Goal: Task Accomplishment & Management: Manage account settings

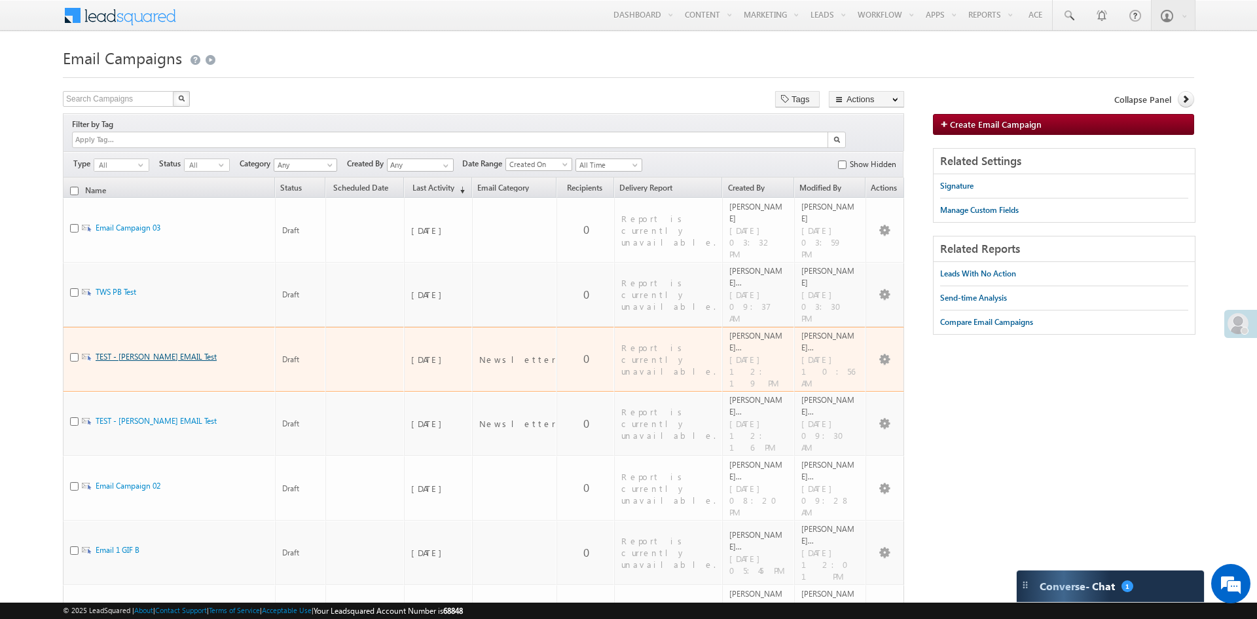
click at [151, 352] on link "TEST - [PERSON_NAME] EMAIL Test" at bounding box center [156, 357] width 121 height 10
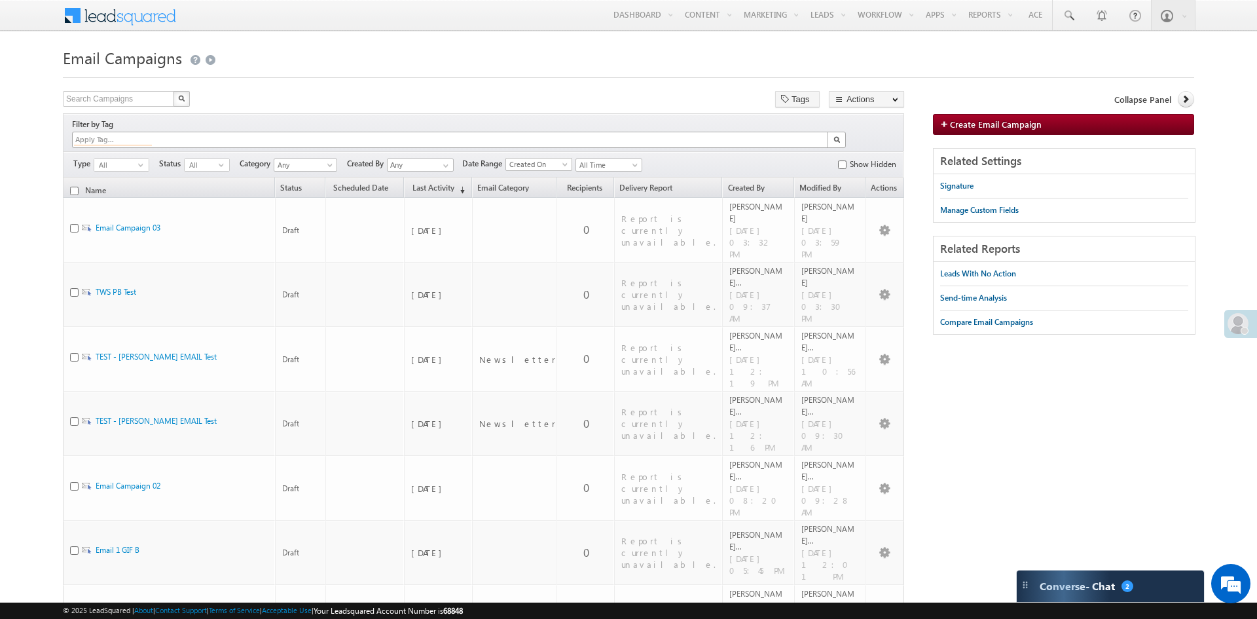
click at [152, 134] on input at bounding box center [113, 139] width 78 height 11
click at [297, 86] on form "Email Campaigns Create Email Campaign Search Campaigns X 8 results found Tags A…" at bounding box center [628, 407] width 1131 height 726
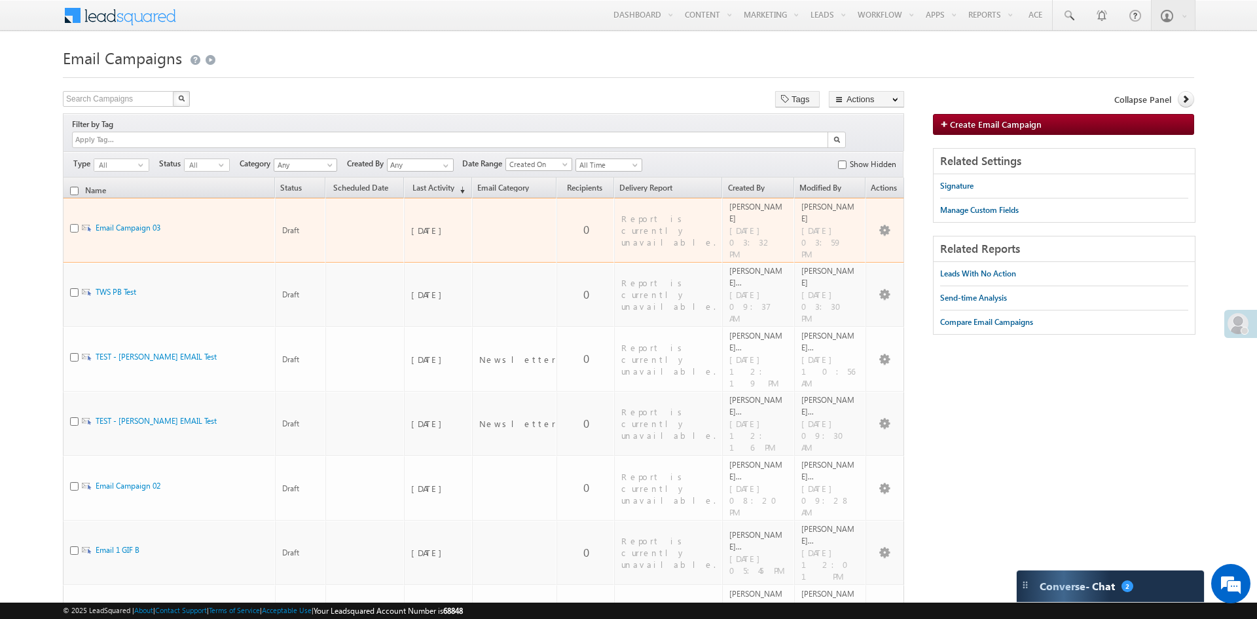
click at [73, 224] on input "checkbox" at bounding box center [74, 228] width 9 height 9
checkbox input "true"
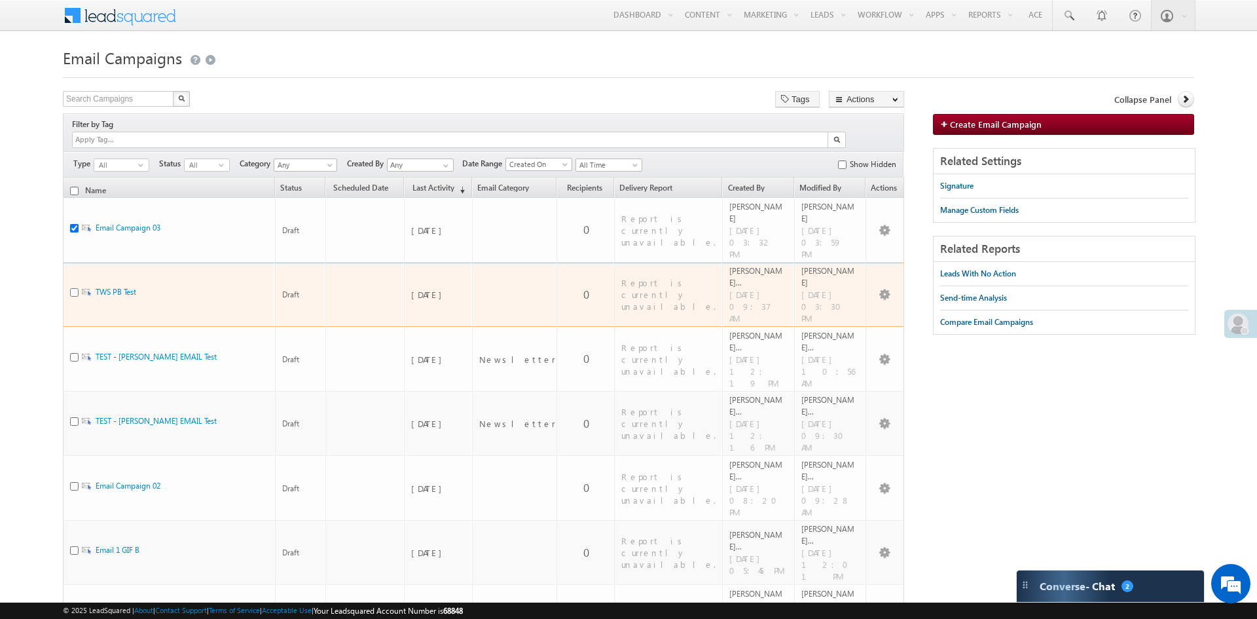
click at [75, 288] on input "checkbox" at bounding box center [74, 292] width 9 height 9
checkbox input "true"
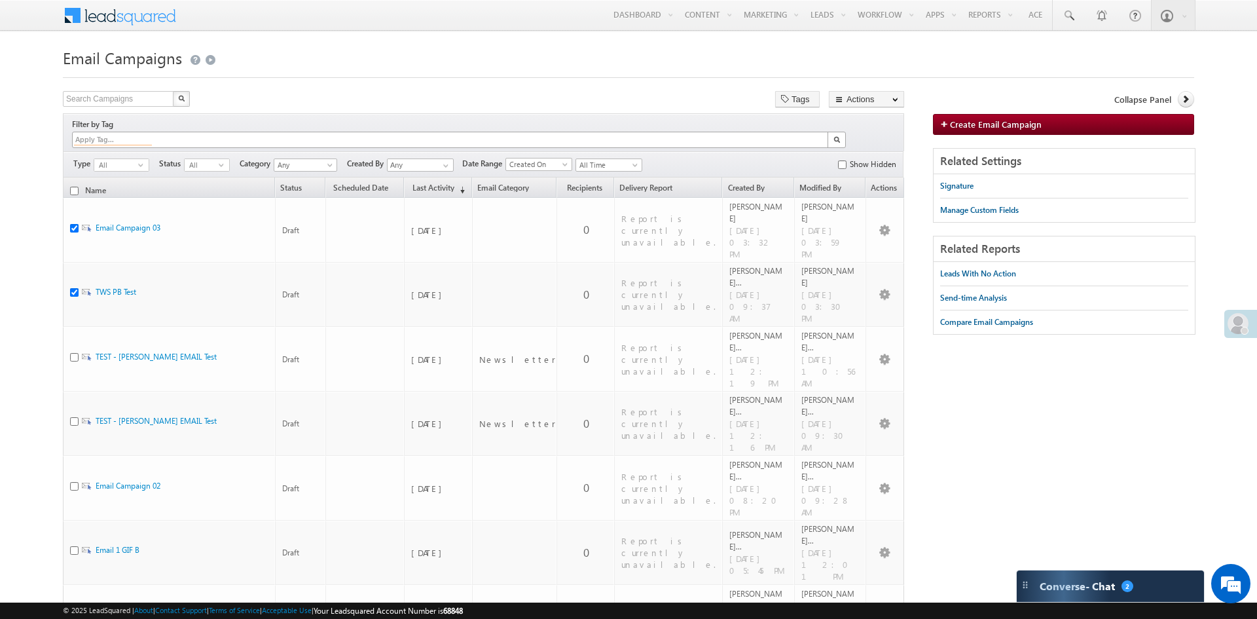
click at [152, 134] on input at bounding box center [113, 139] width 78 height 11
type input "Tag 1"
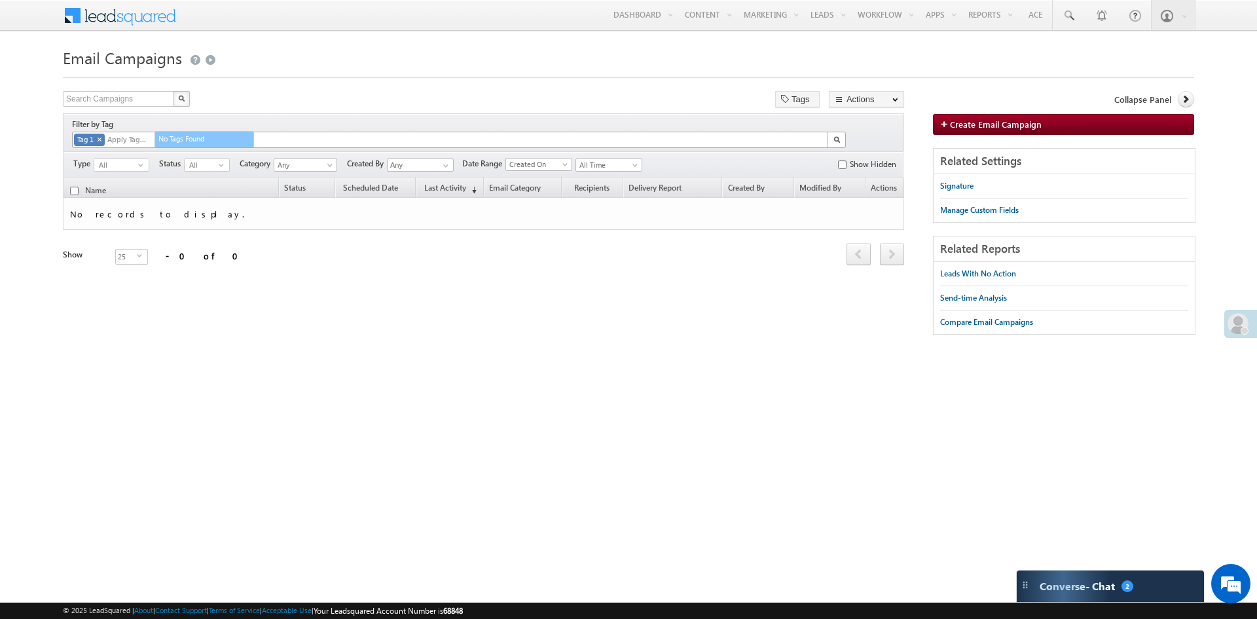
click at [101, 137] on span at bounding box center [100, 139] width 4 height 4
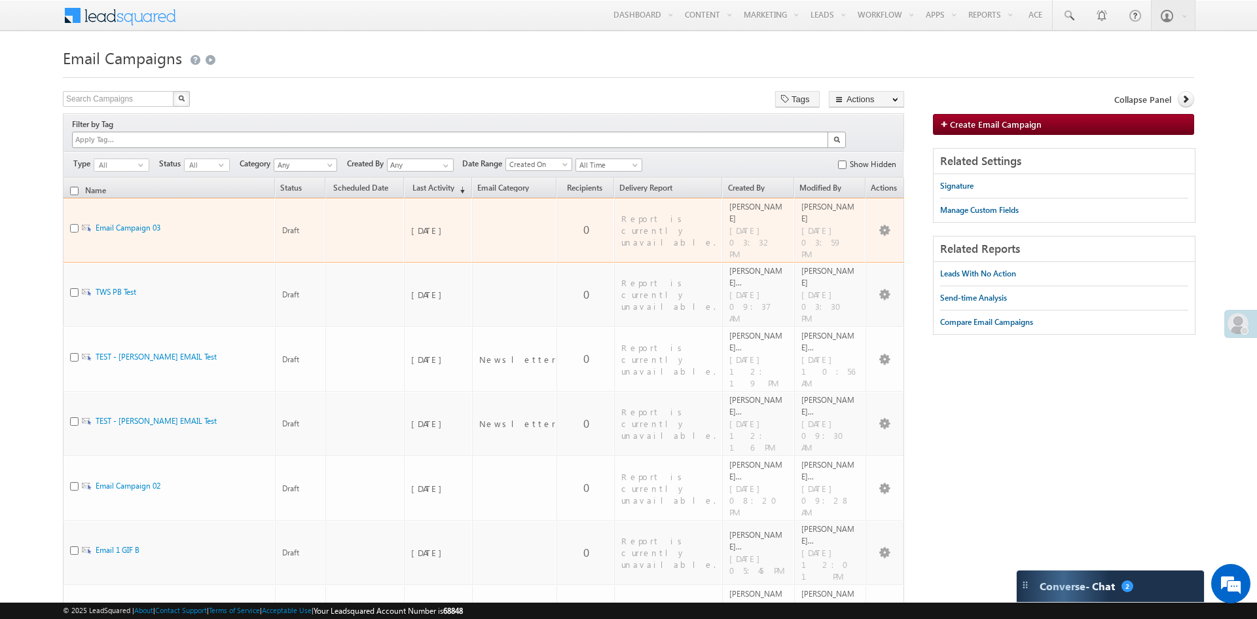
click at [73, 224] on input "checkbox" at bounding box center [74, 228] width 9 height 9
checkbox input "true"
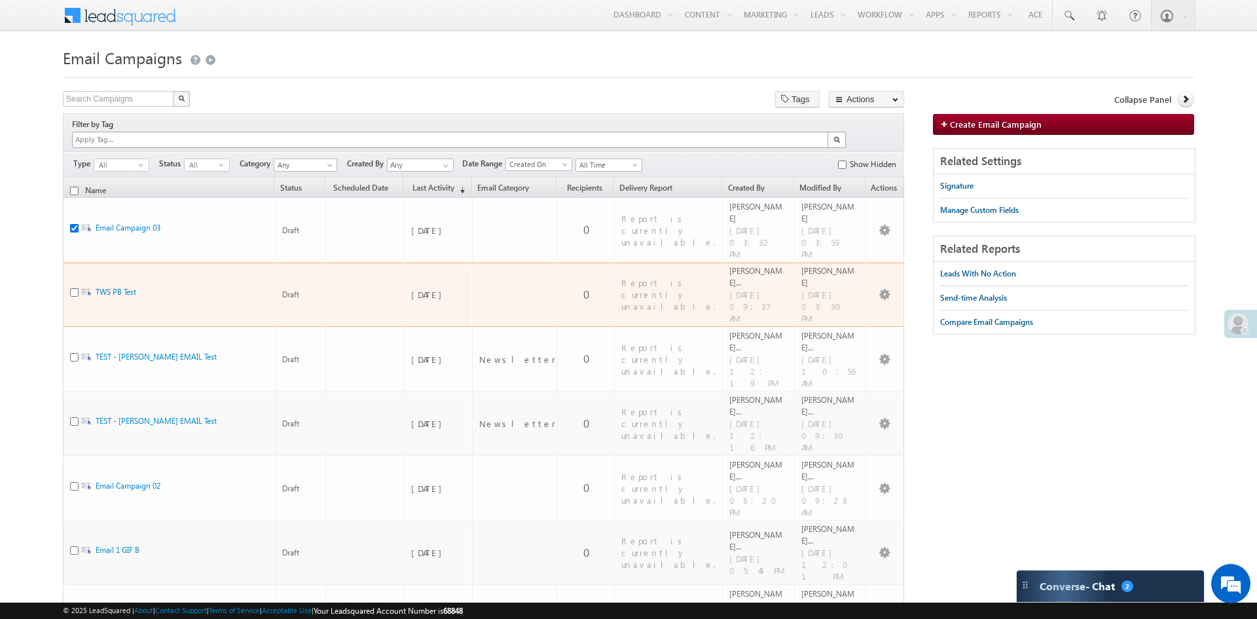
click at [71, 285] on span at bounding box center [74, 294] width 9 height 18
click at [73, 288] on input "checkbox" at bounding box center [74, 292] width 9 height 9
checkbox input "true"
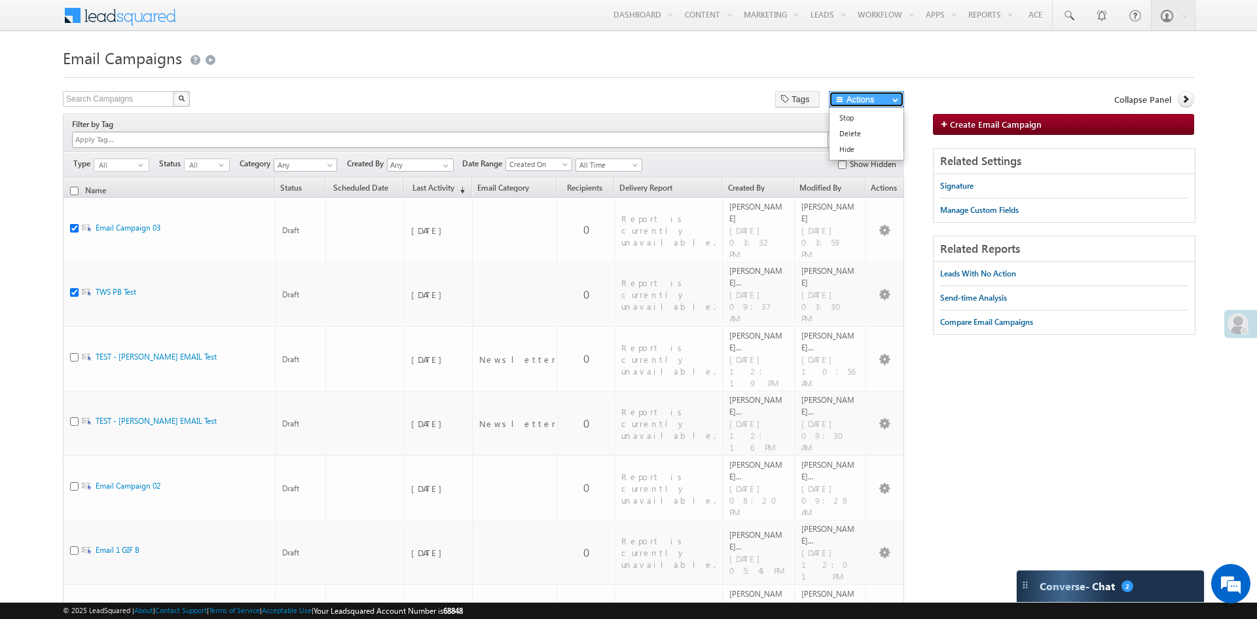
click at [896, 96] on button "Actions" at bounding box center [866, 99] width 75 height 16
click at [801, 96] on button "Tags" at bounding box center [797, 99] width 45 height 16
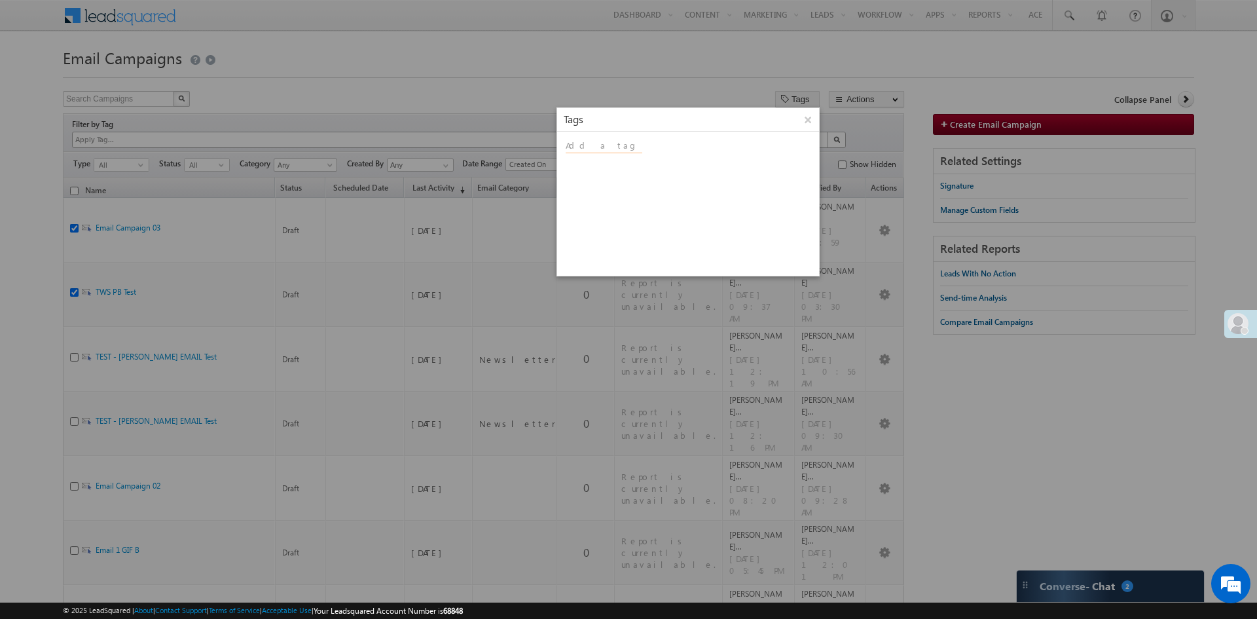
click at [582, 151] on input at bounding box center [604, 146] width 77 height 14
type input "Tag 1"
click at [807, 124] on button "×" at bounding box center [807, 119] width 21 height 17
checkbox input "false"
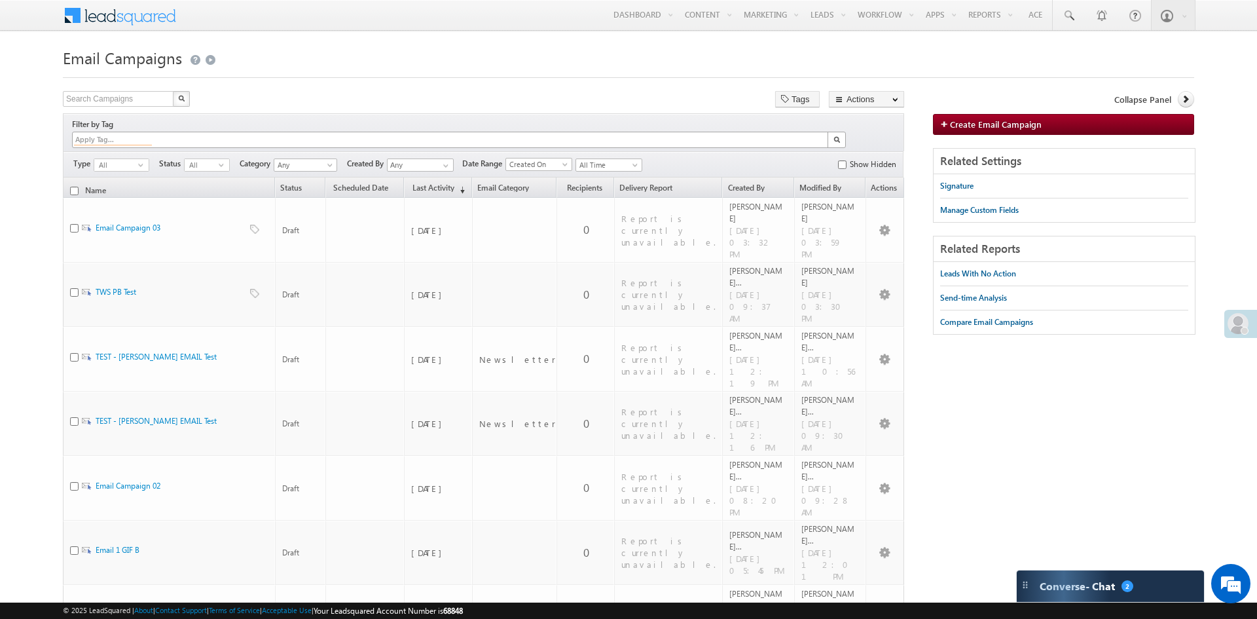
click at [147, 134] on input at bounding box center [113, 139] width 78 height 11
click at [144, 141] on link "Tag 1" at bounding box center [172, 139] width 100 height 16
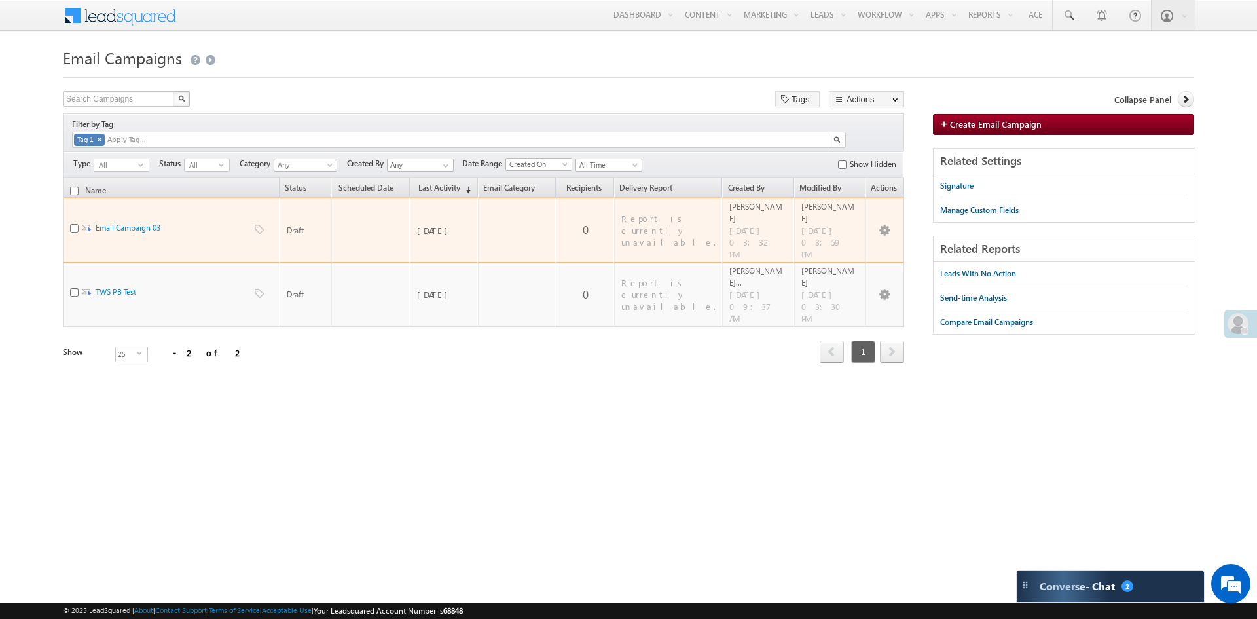
click at [74, 224] on input "checkbox" at bounding box center [74, 228] width 9 height 9
checkbox input "true"
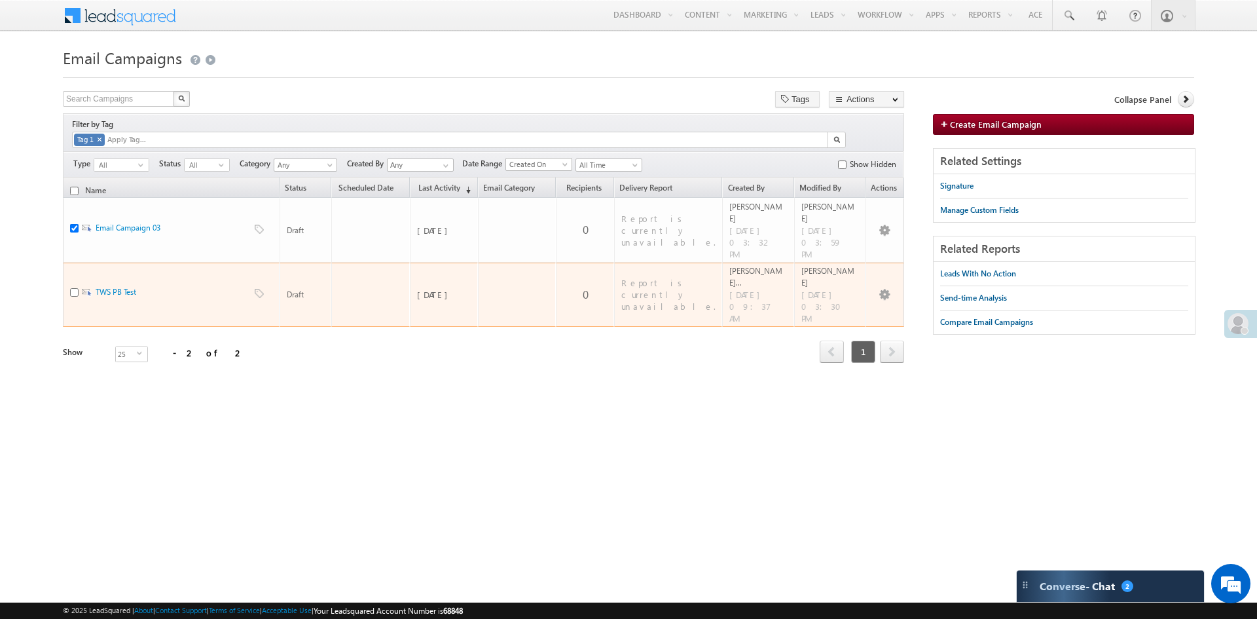
click at [75, 288] on input "checkbox" at bounding box center [74, 292] width 9 height 9
checkbox input "true"
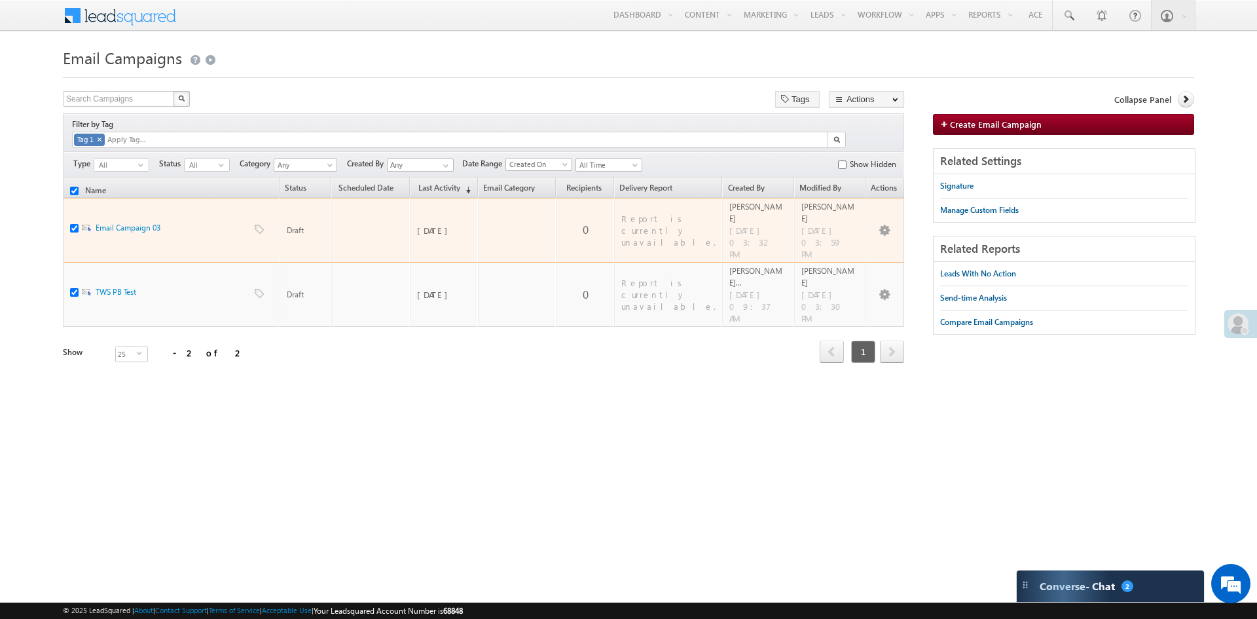
click at [74, 224] on input "checkbox" at bounding box center [74, 228] width 9 height 9
checkbox input "false"
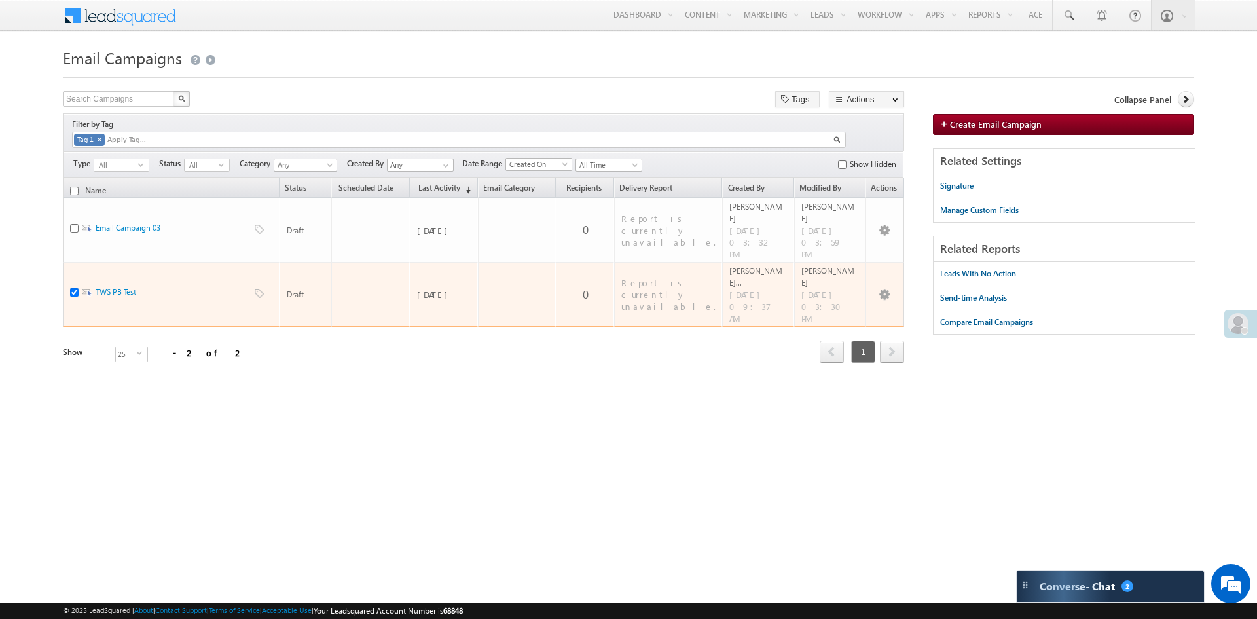
click at [75, 285] on span at bounding box center [74, 294] width 9 height 18
click at [75, 288] on input "checkbox" at bounding box center [74, 292] width 9 height 9
checkbox input "false"
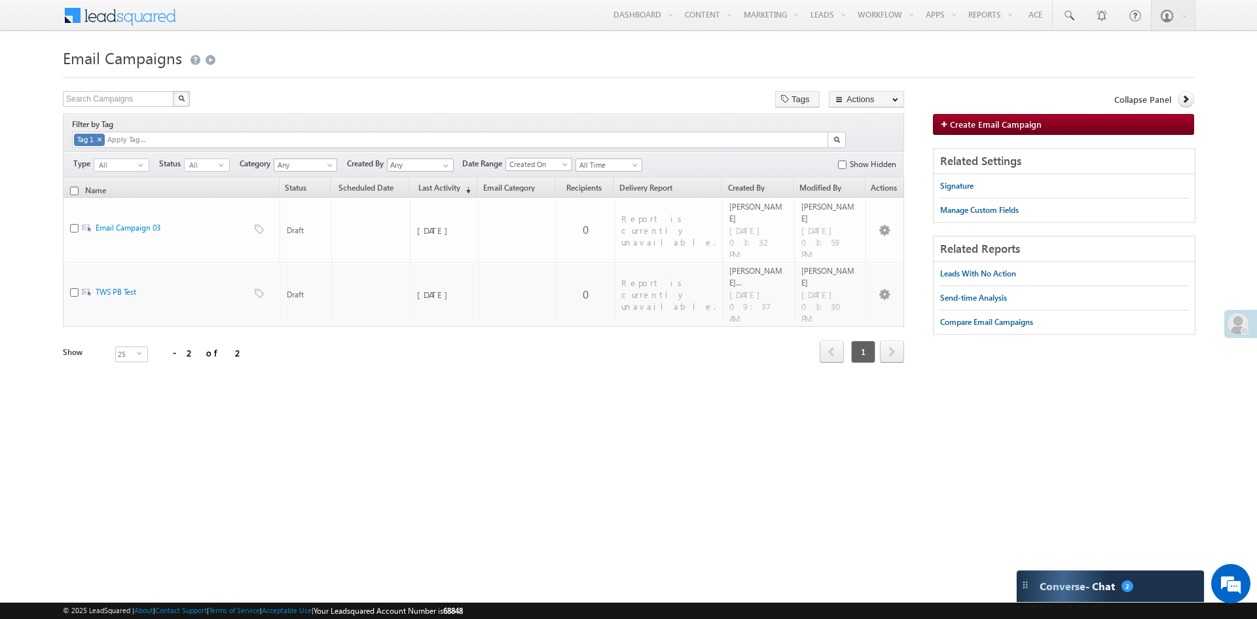
click at [357, 315] on div "Refresh first prev 1 next last 1 - 2 of 2 Name Status Scheduled Date Last Activ…" at bounding box center [483, 280] width 841 height 206
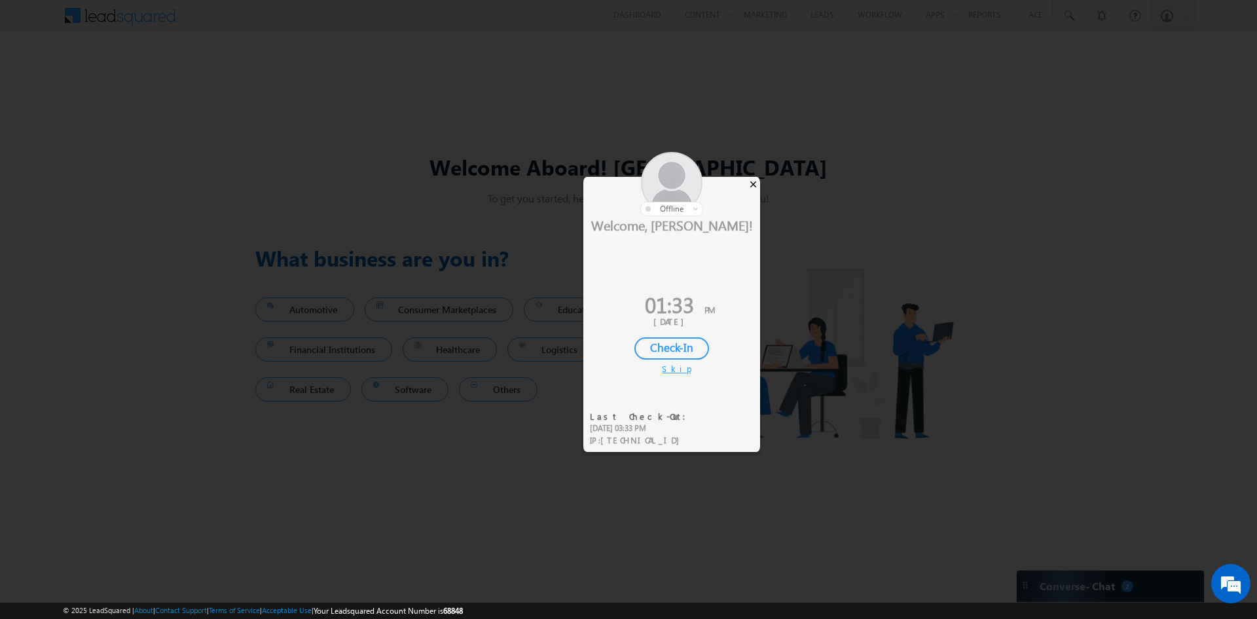
click at [753, 184] on div "×" at bounding box center [753, 184] width 14 height 14
